Goal: Task Accomplishment & Management: Use online tool/utility

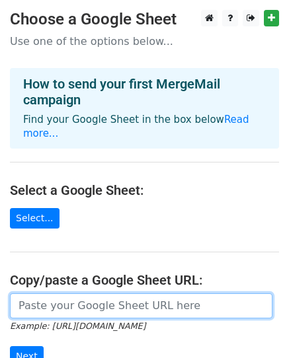
click at [92, 293] on input "url" at bounding box center [141, 305] width 262 height 25
paste input "https://docs.google.com/spreadsheets/d/1yG-KYgStnvBMu62NOu3SbdlFWd-9I07BNXPowMa…"
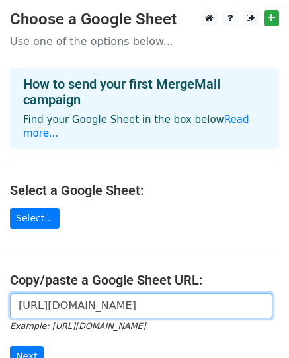
scroll to position [0, 394]
type input "https://docs.google.com/spreadsheets/d/1yG-KYgStnvBMu62NOu3SbdlFWd-9I07BNXPowMa…"
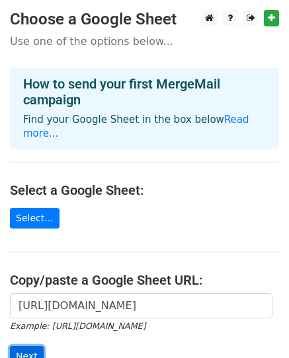
click at [32, 346] on input "Next" at bounding box center [27, 356] width 34 height 20
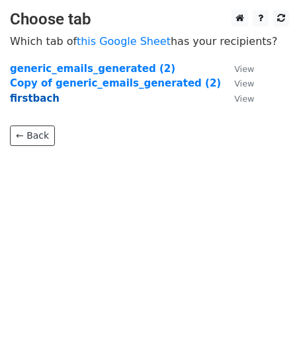
click at [35, 101] on strong "firstbach" at bounding box center [35, 98] width 50 height 12
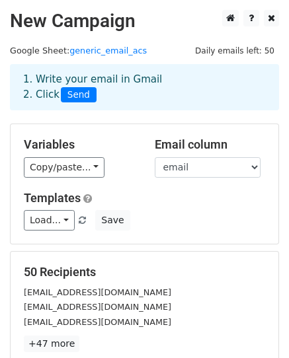
scroll to position [66, 0]
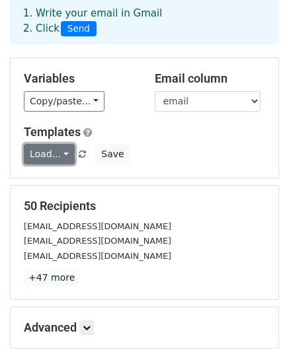
click at [64, 156] on link "Load..." at bounding box center [49, 154] width 51 height 20
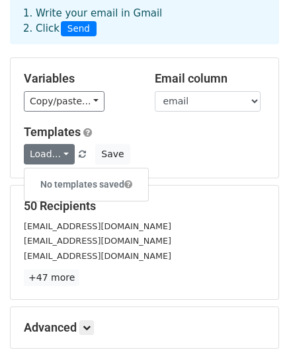
click at [145, 145] on div "Load... No templates saved Save" at bounding box center [144, 154] width 261 height 20
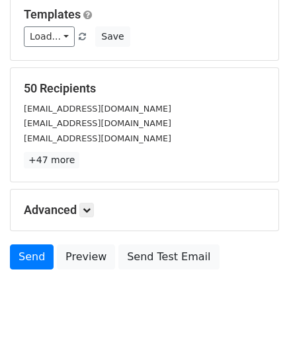
scroll to position [198, 0]
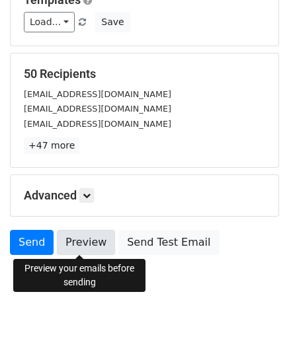
click at [81, 245] on link "Preview" at bounding box center [86, 242] width 58 height 25
click at [71, 246] on link "Preview" at bounding box center [86, 242] width 58 height 25
click at [71, 241] on link "Preview" at bounding box center [86, 242] width 58 height 25
click at [79, 246] on link "Preview" at bounding box center [86, 242] width 58 height 25
click at [73, 240] on link "Preview" at bounding box center [86, 242] width 58 height 25
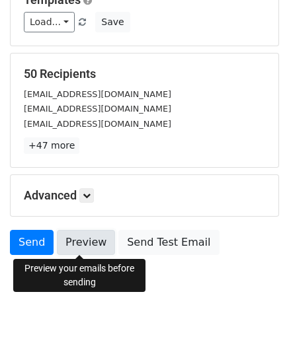
click at [81, 244] on link "Preview" at bounding box center [86, 242] width 58 height 25
click at [74, 244] on link "Preview" at bounding box center [86, 242] width 58 height 25
click at [69, 244] on link "Preview" at bounding box center [86, 242] width 58 height 25
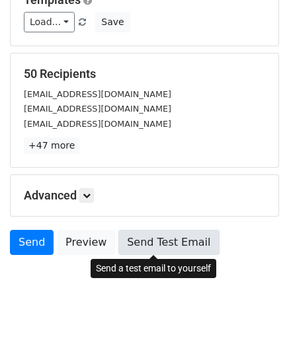
click at [154, 248] on link "Send Test Email" at bounding box center [168, 242] width 100 height 25
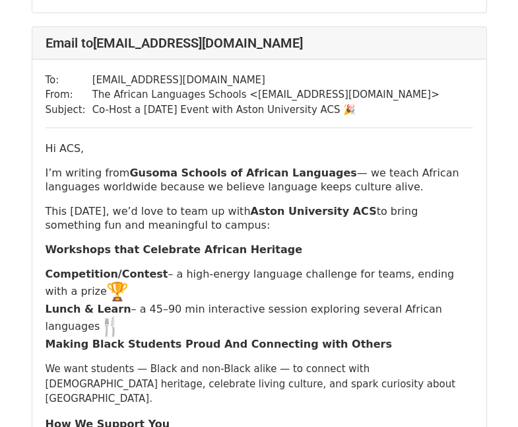
scroll to position [925, 0]
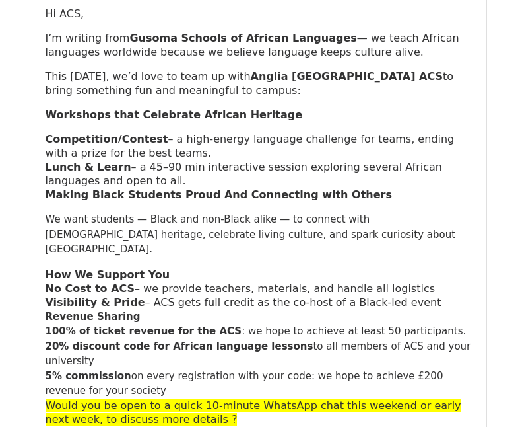
scroll to position [264, 0]
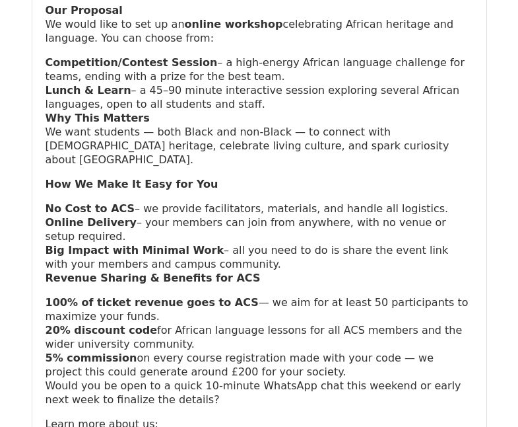
scroll to position [330, 0]
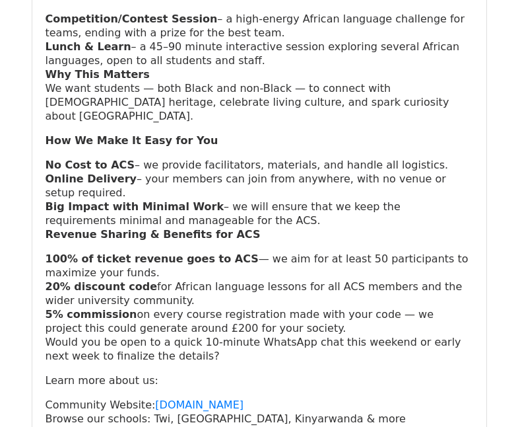
scroll to position [1255, 0]
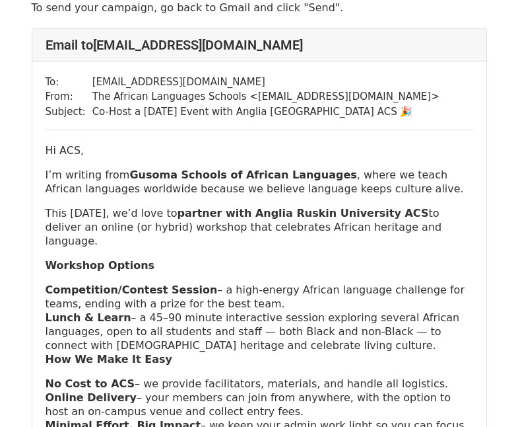
scroll to position [132, 0]
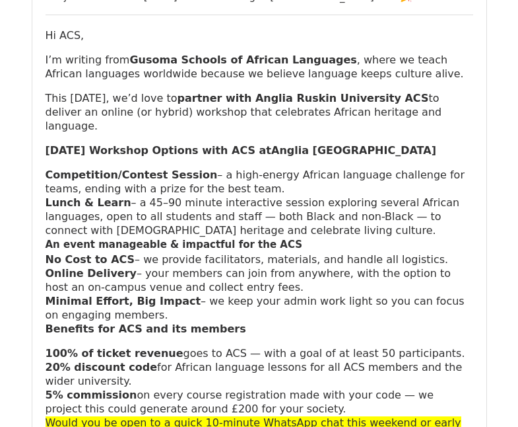
scroll to position [132, 0]
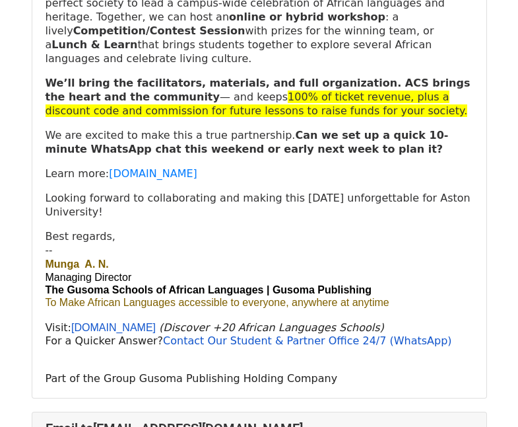
scroll to position [792, 0]
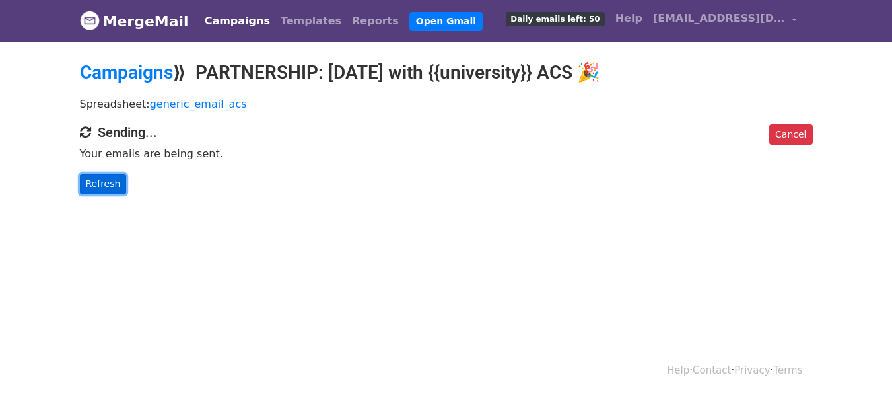
click at [107, 184] on link "Refresh" at bounding box center [103, 184] width 47 height 20
